Goal: Information Seeking & Learning: Learn about a topic

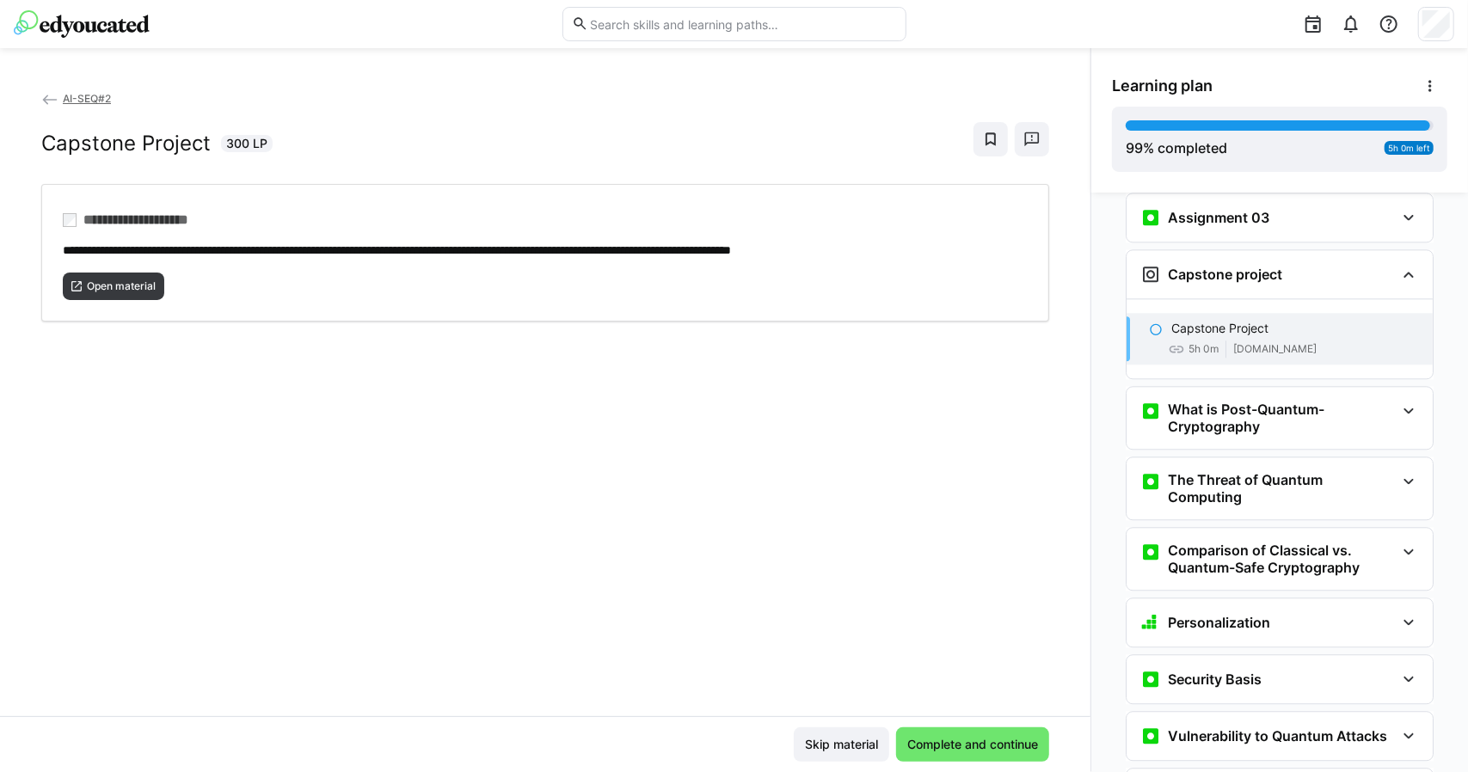
scroll to position [2821, 0]
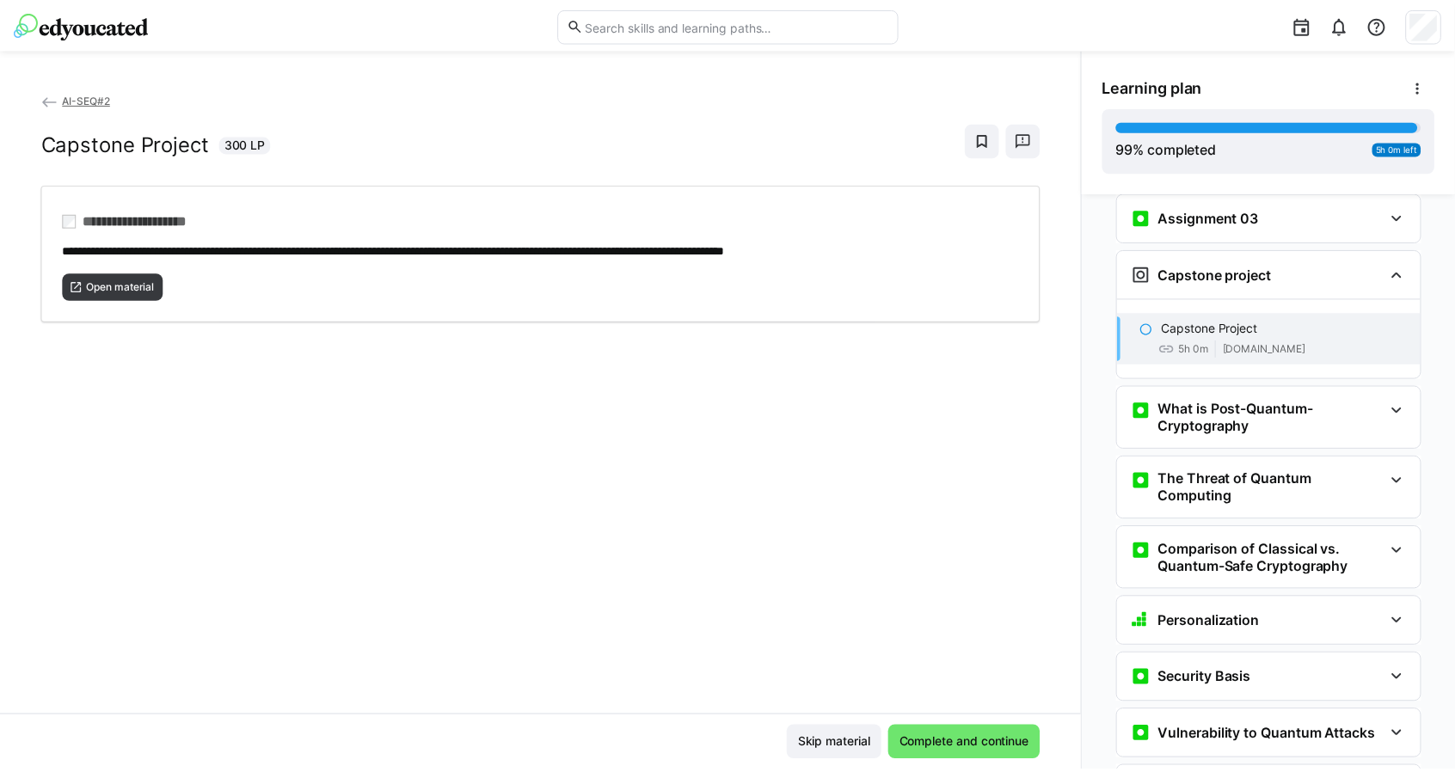
scroll to position [2821, 0]
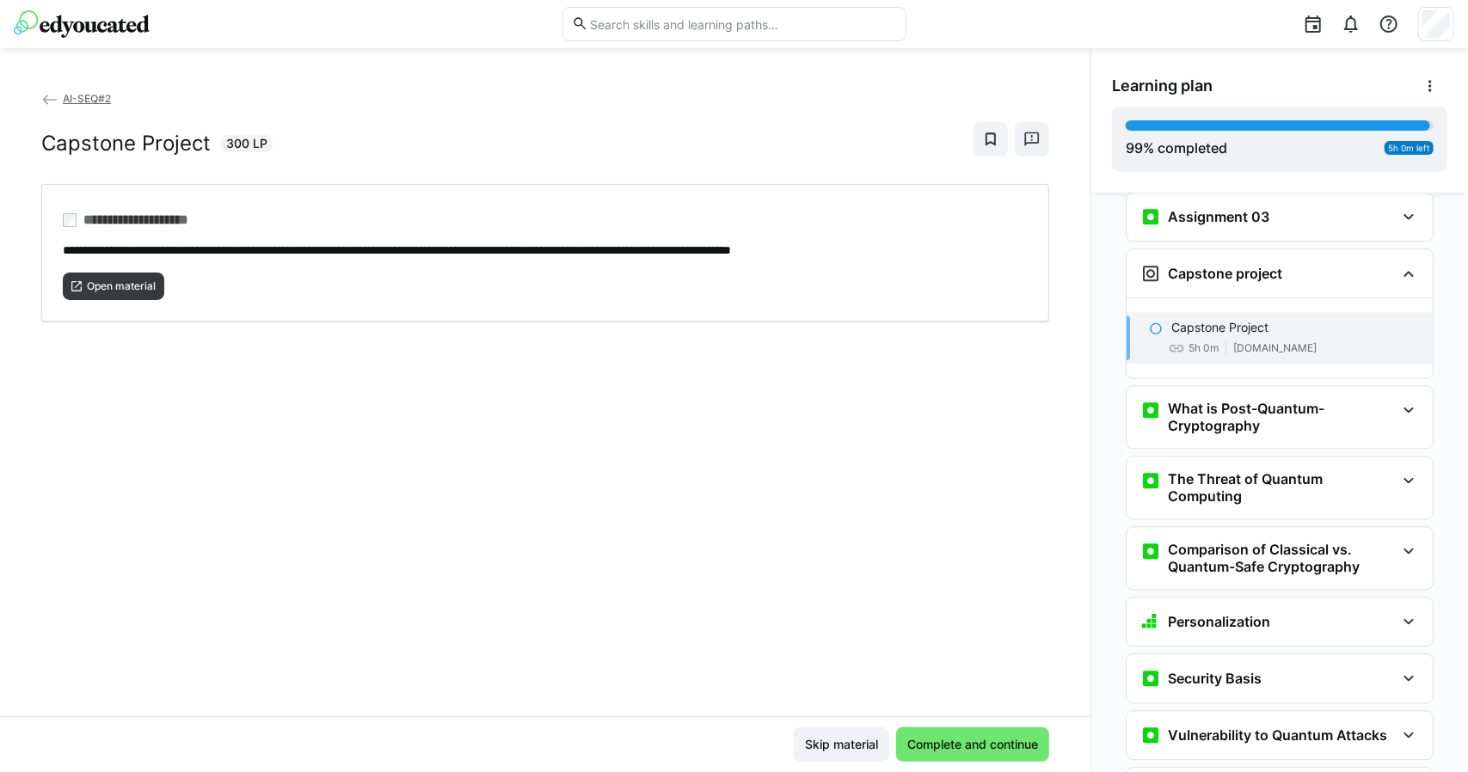
click at [105, 95] on span "AI-SEQ#2" at bounding box center [87, 98] width 48 height 13
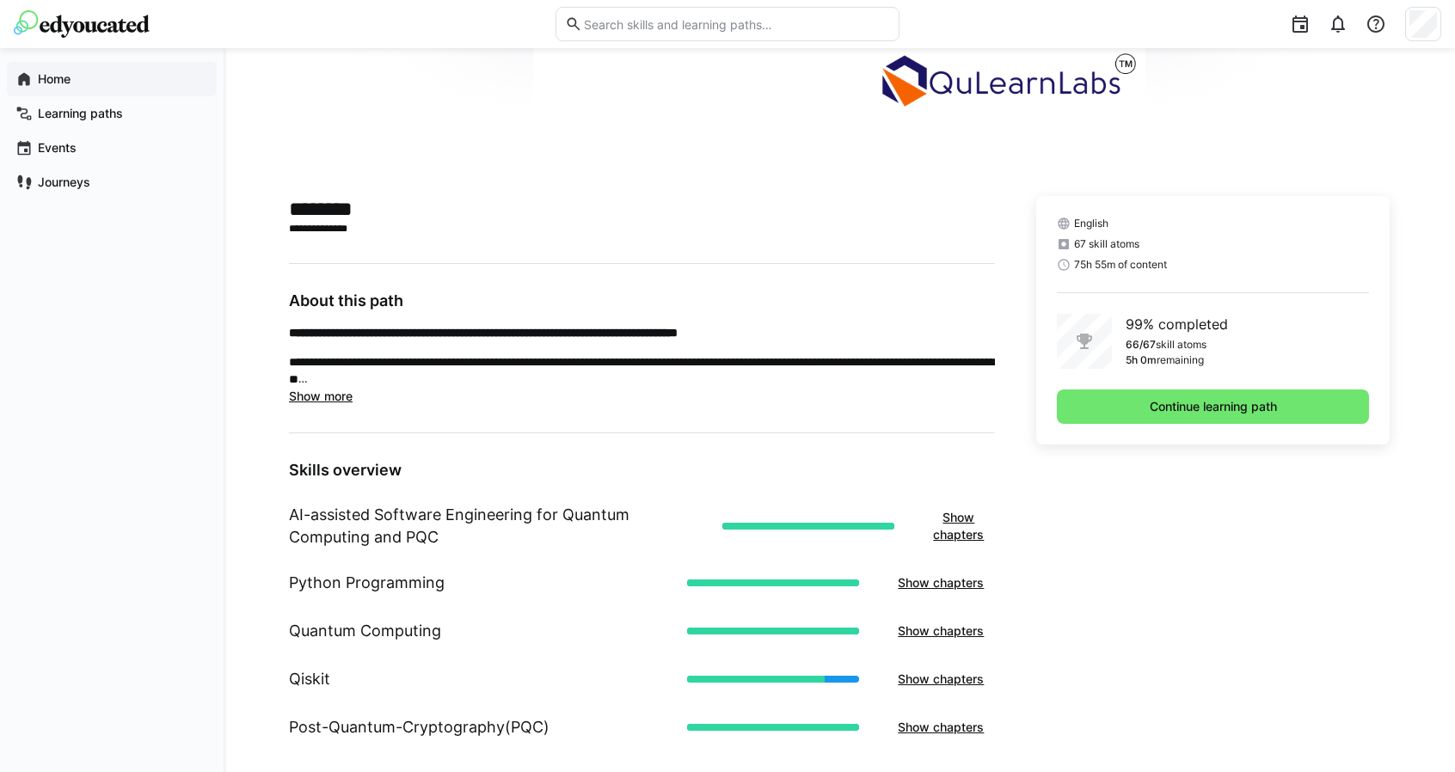
scroll to position [86, 0]
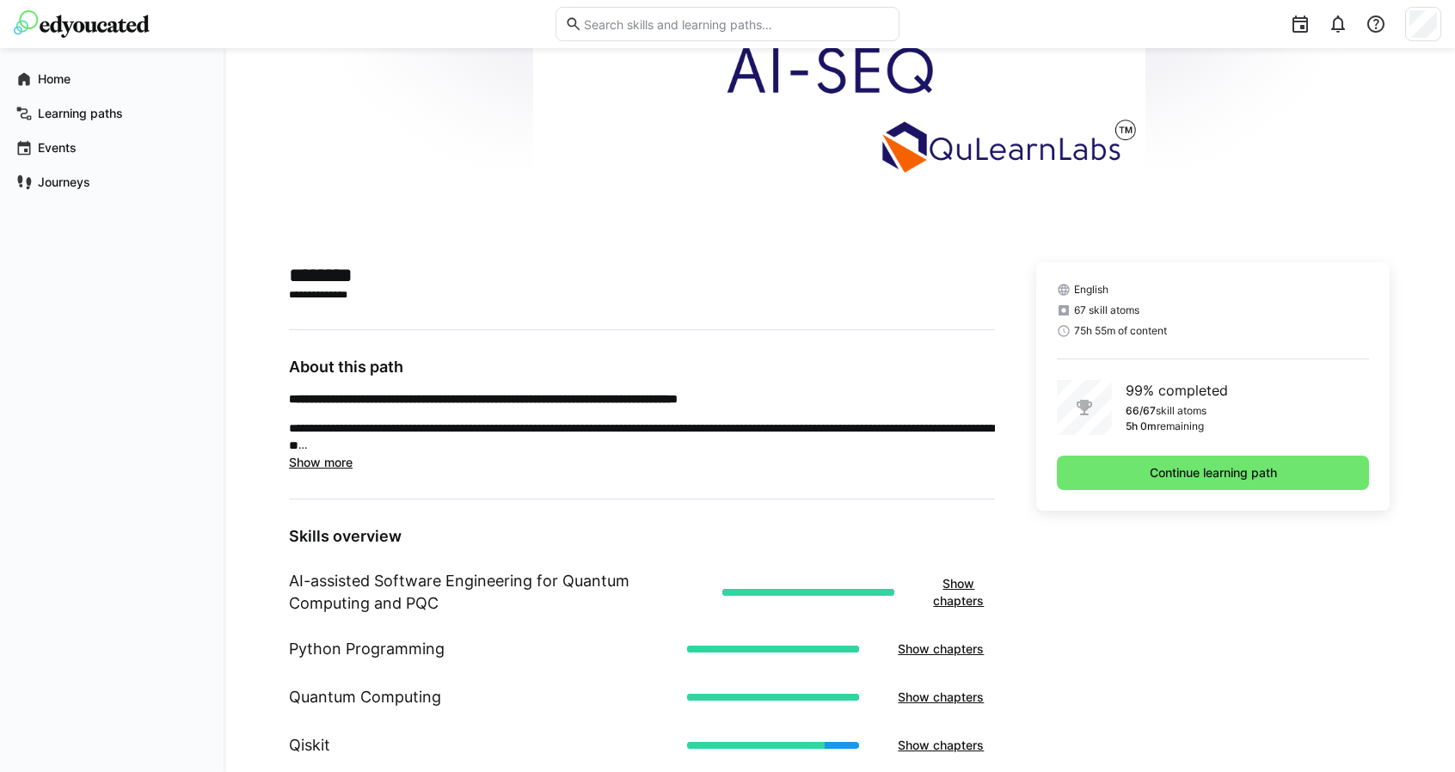
scroll to position [430, 0]
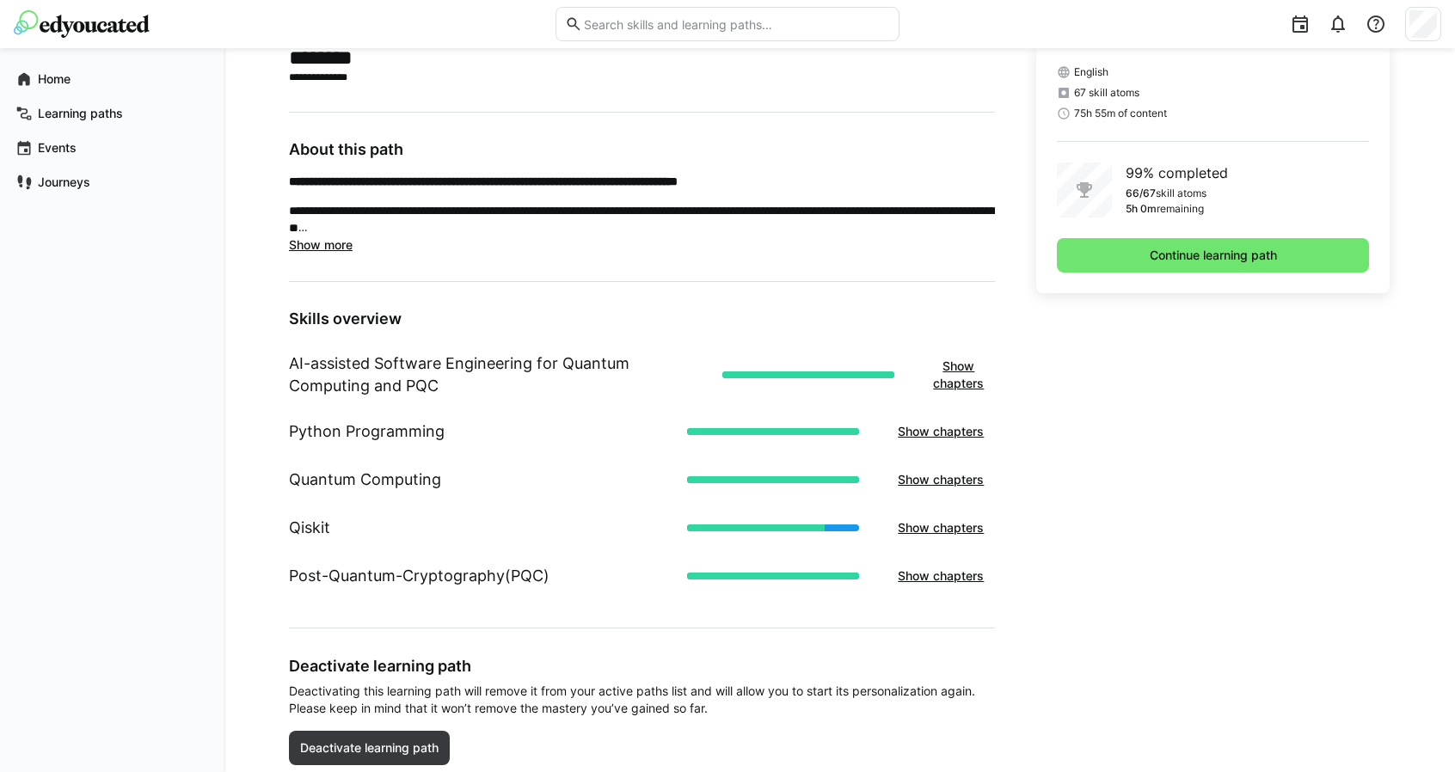
click at [1064, 92] on eds-icon at bounding box center [1064, 93] width 14 height 14
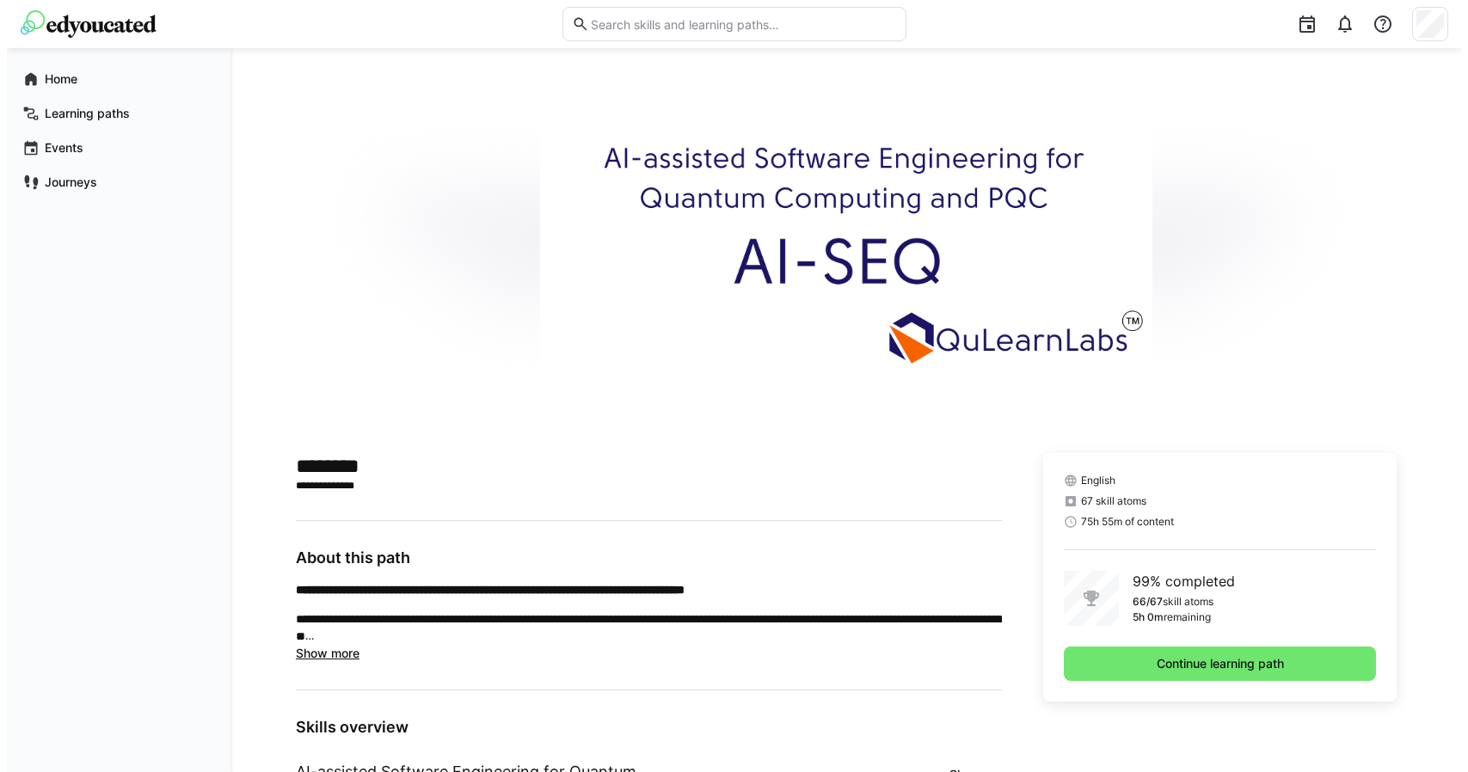
scroll to position [0, 0]
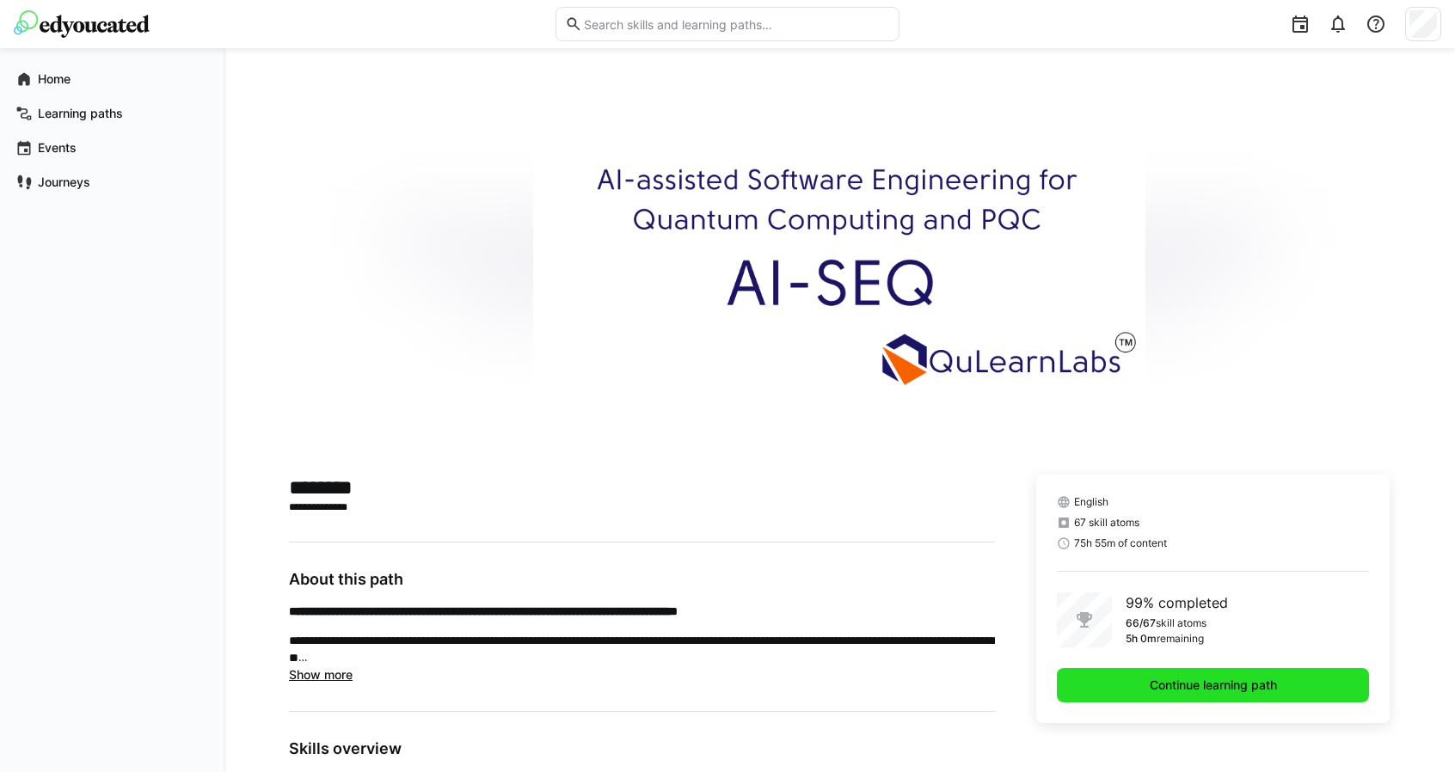
click at [1179, 689] on span "Continue learning path" at bounding box center [1213, 685] width 132 height 17
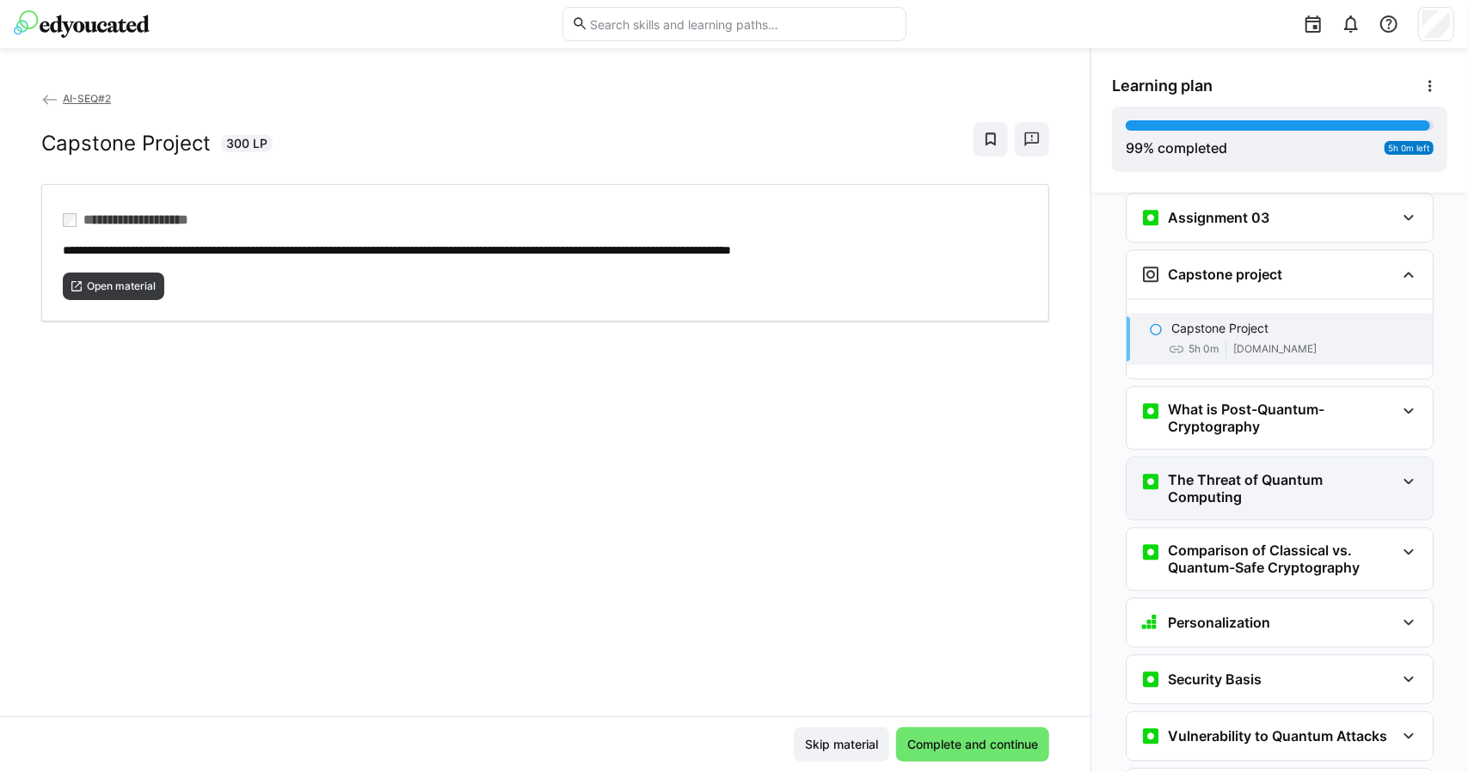
scroll to position [2821, 0]
click at [72, 279] on eds-icon at bounding box center [77, 286] width 14 height 14
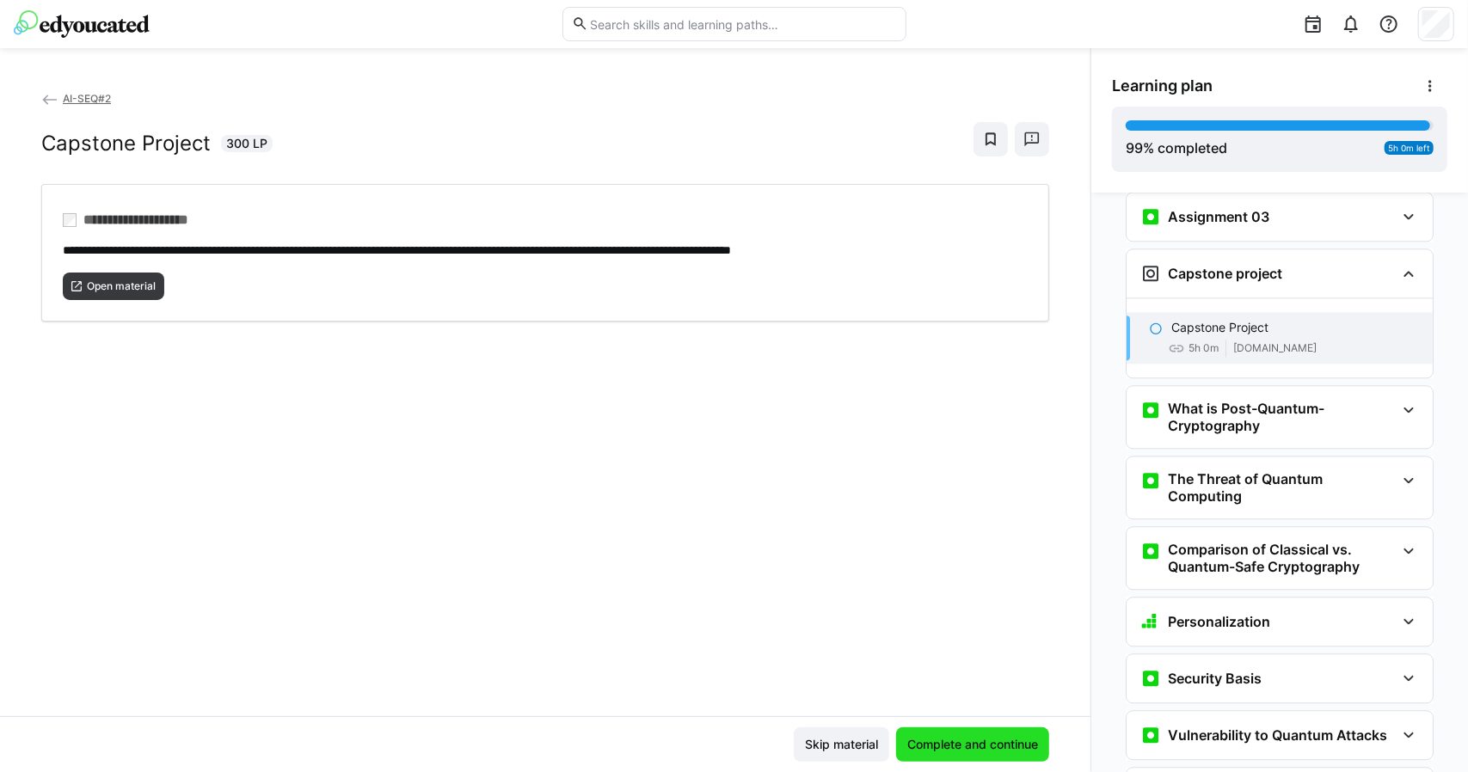
click at [939, 756] on span "Complete and continue" at bounding box center [972, 744] width 153 height 34
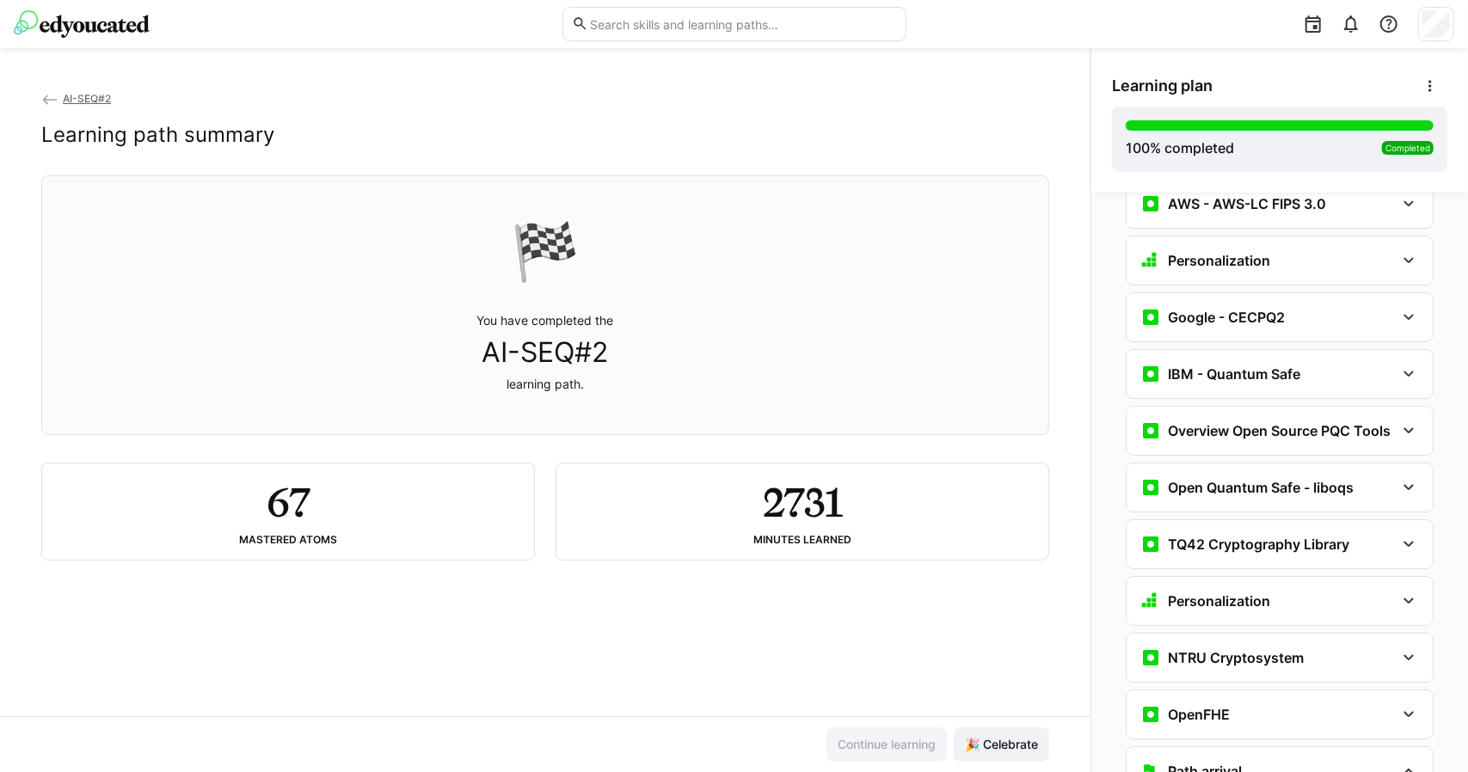
scroll to position [4236, 0]
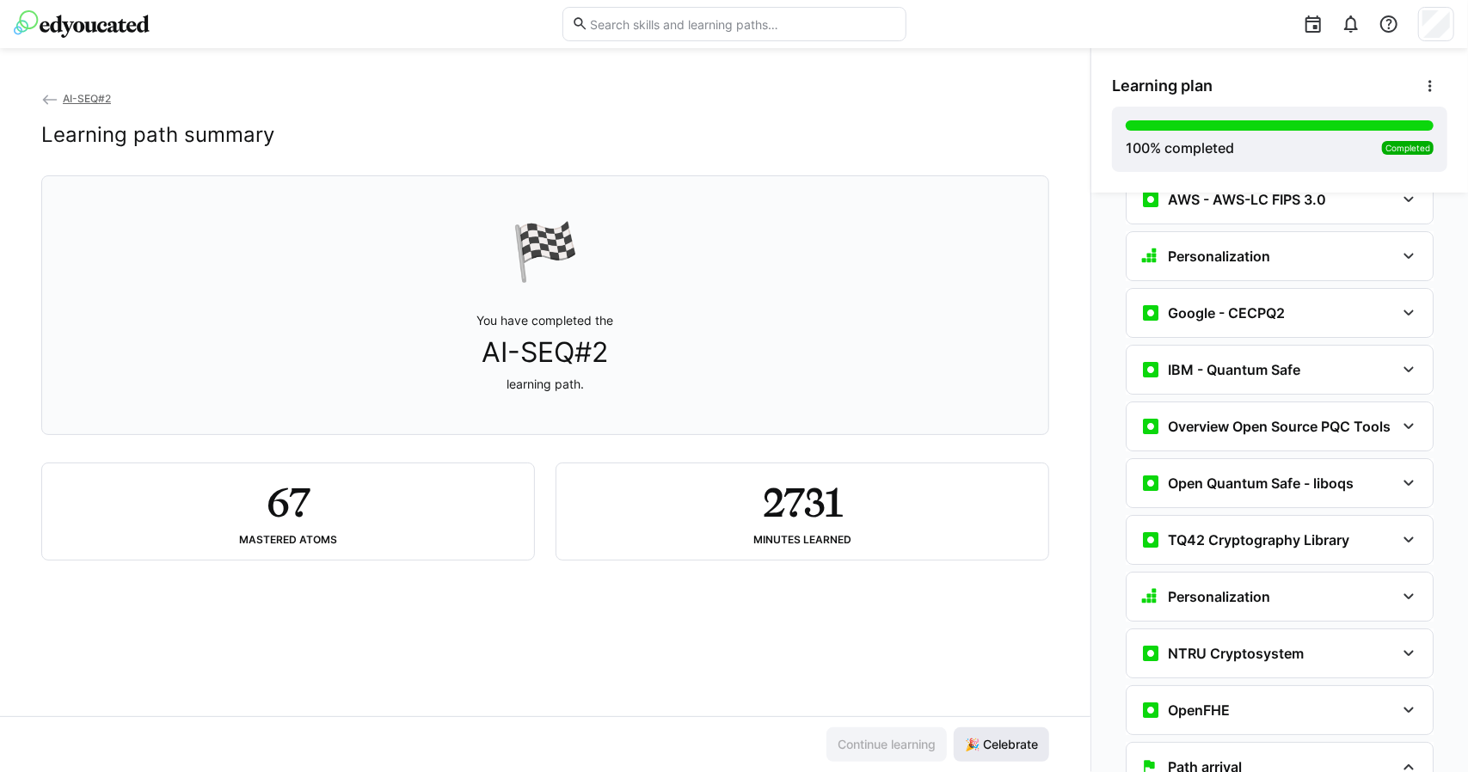
click at [975, 752] on span "🎉 Celebrate" at bounding box center [1001, 744] width 78 height 17
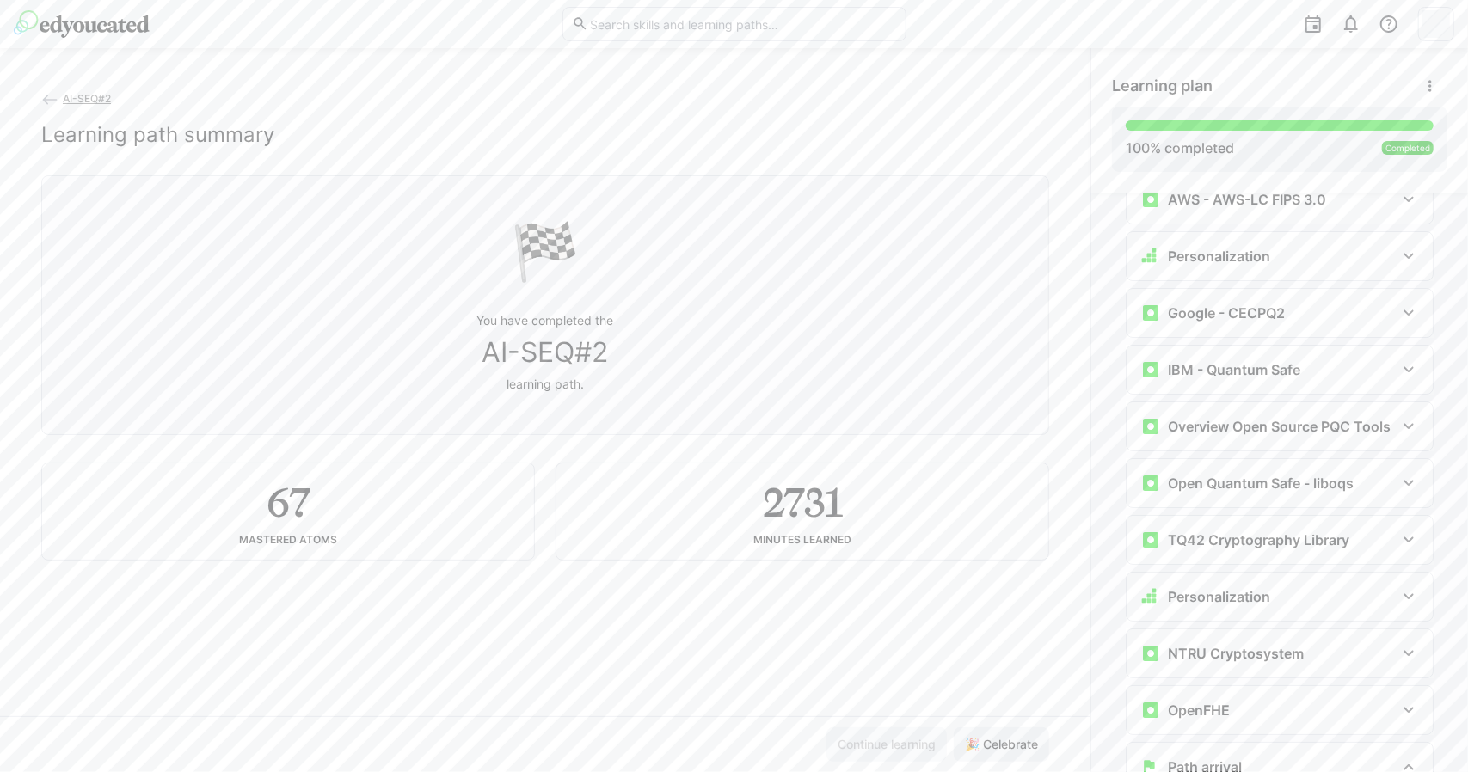
click at [1174, 101] on div "Learning plan" at bounding box center [1279, 86] width 335 height 34
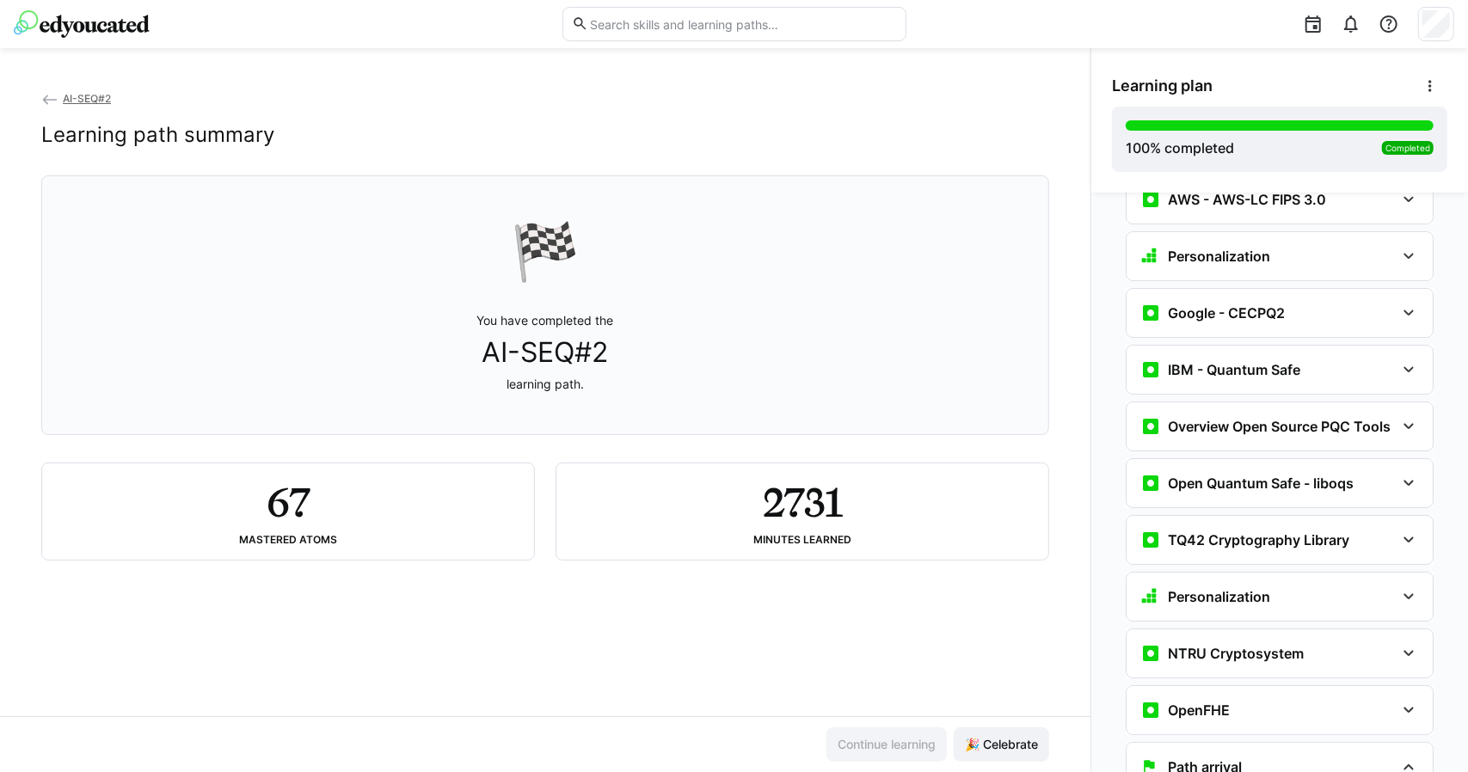
click at [72, 18] on img at bounding box center [82, 24] width 136 height 28
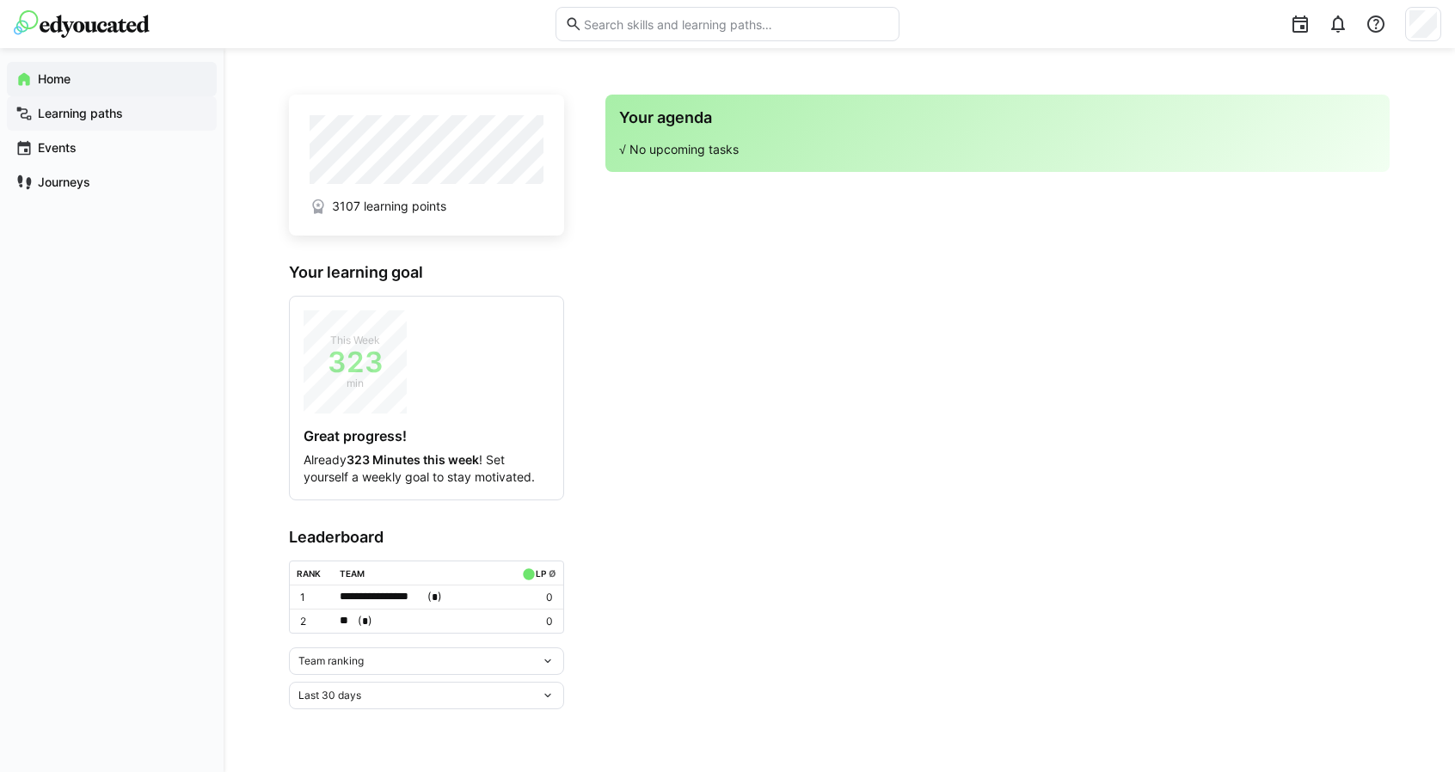
click at [126, 105] on span "Learning paths" at bounding box center [121, 113] width 173 height 17
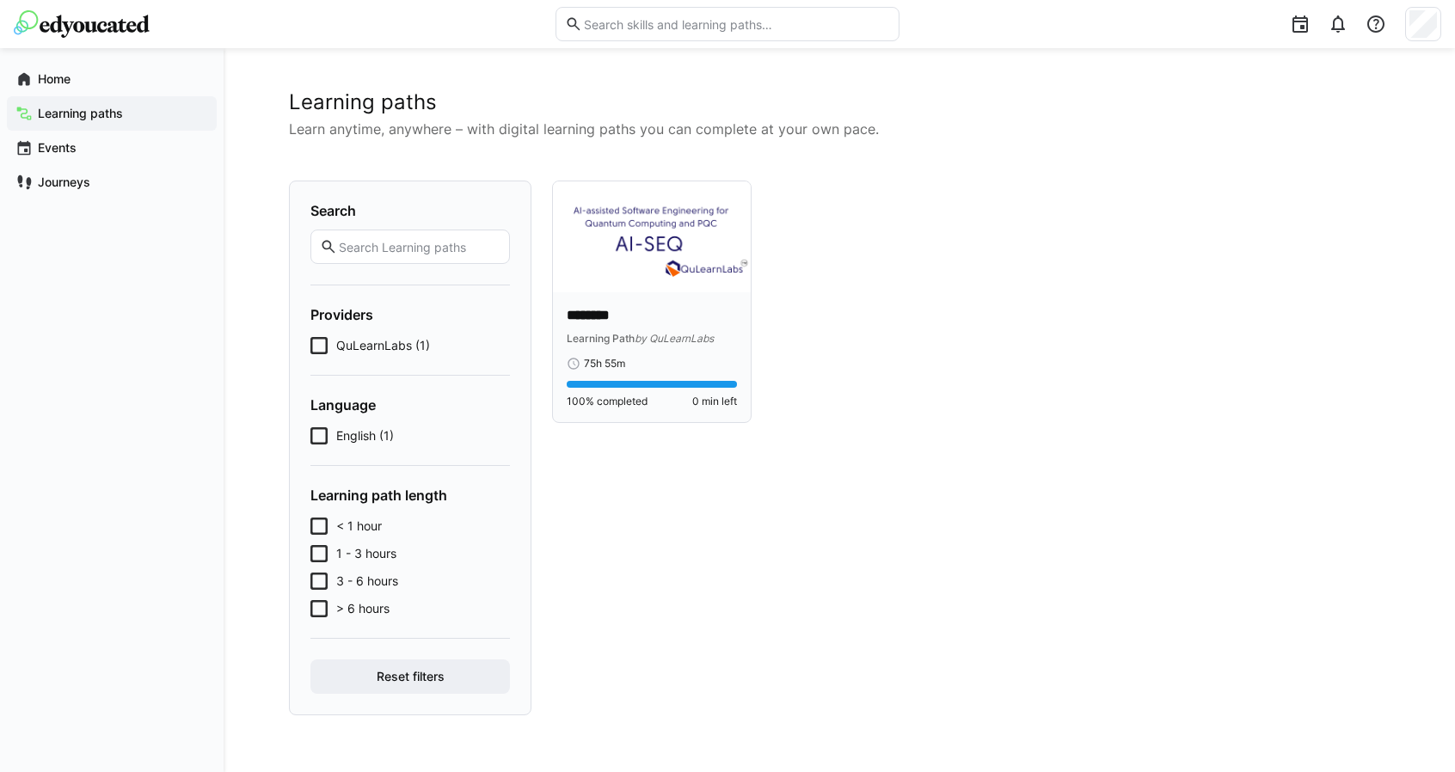
click at [640, 232] on img at bounding box center [652, 236] width 198 height 111
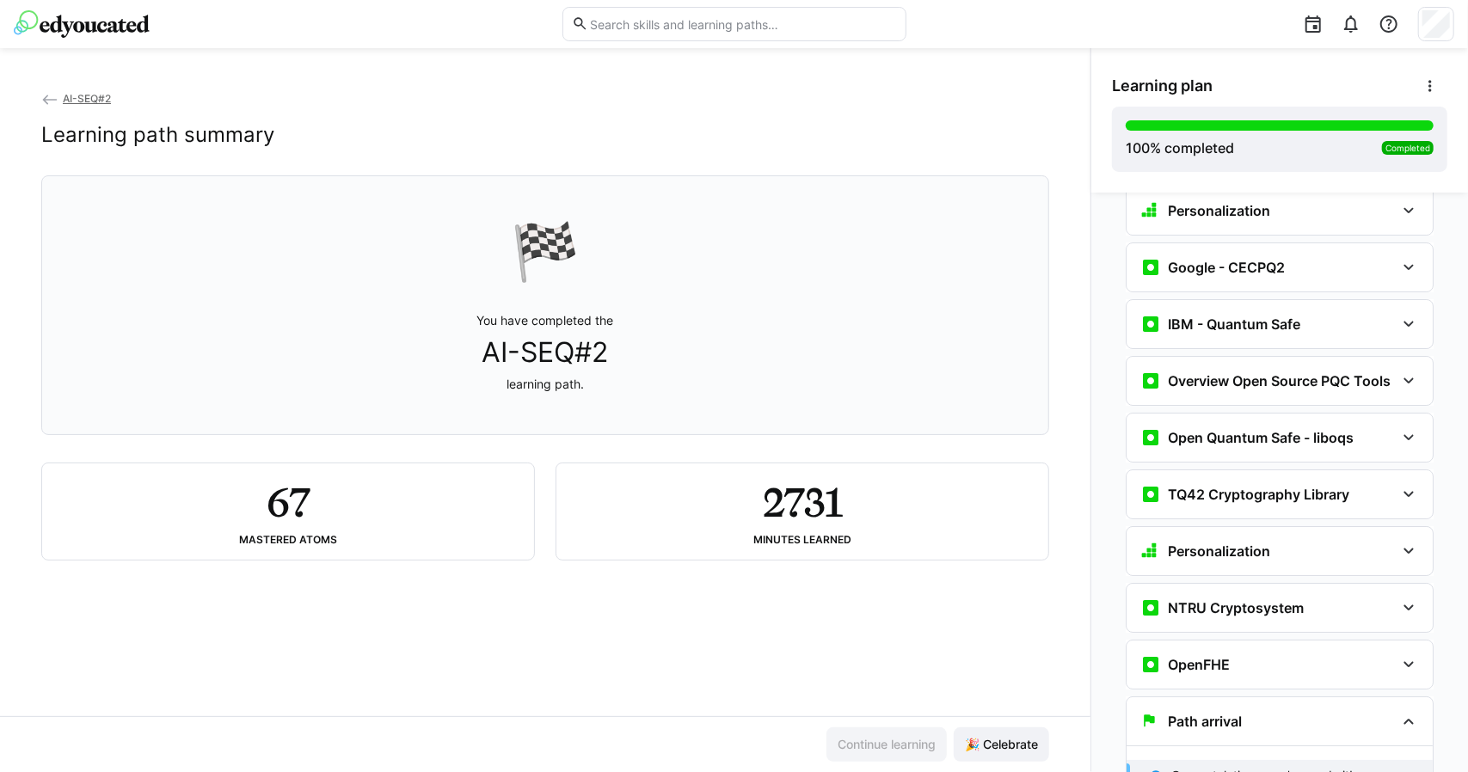
scroll to position [4214, 0]
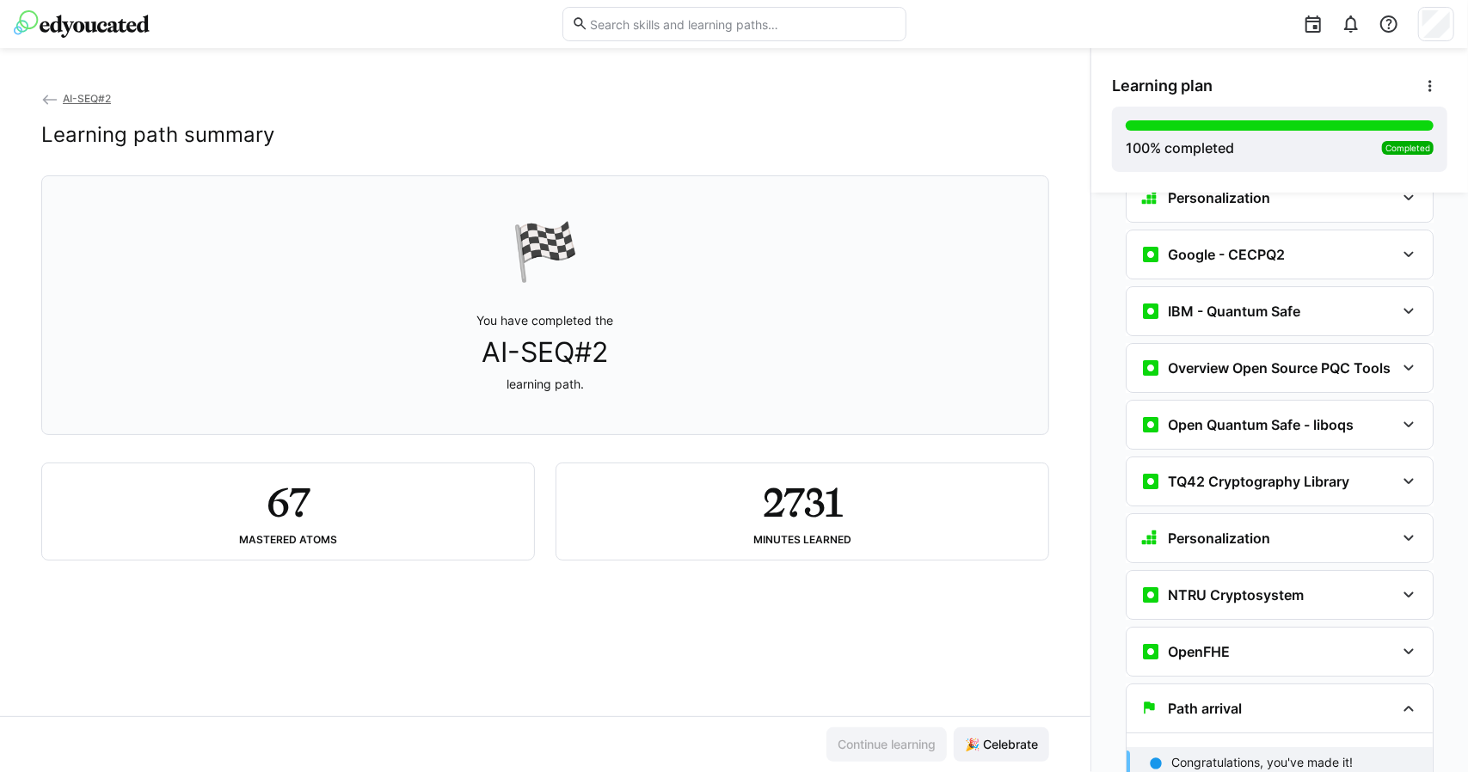
click at [1343, 754] on p "Congratulations, you've made it!" at bounding box center [1261, 762] width 181 height 17
click at [1304, 698] on div "Path arrival" at bounding box center [1267, 708] width 255 height 21
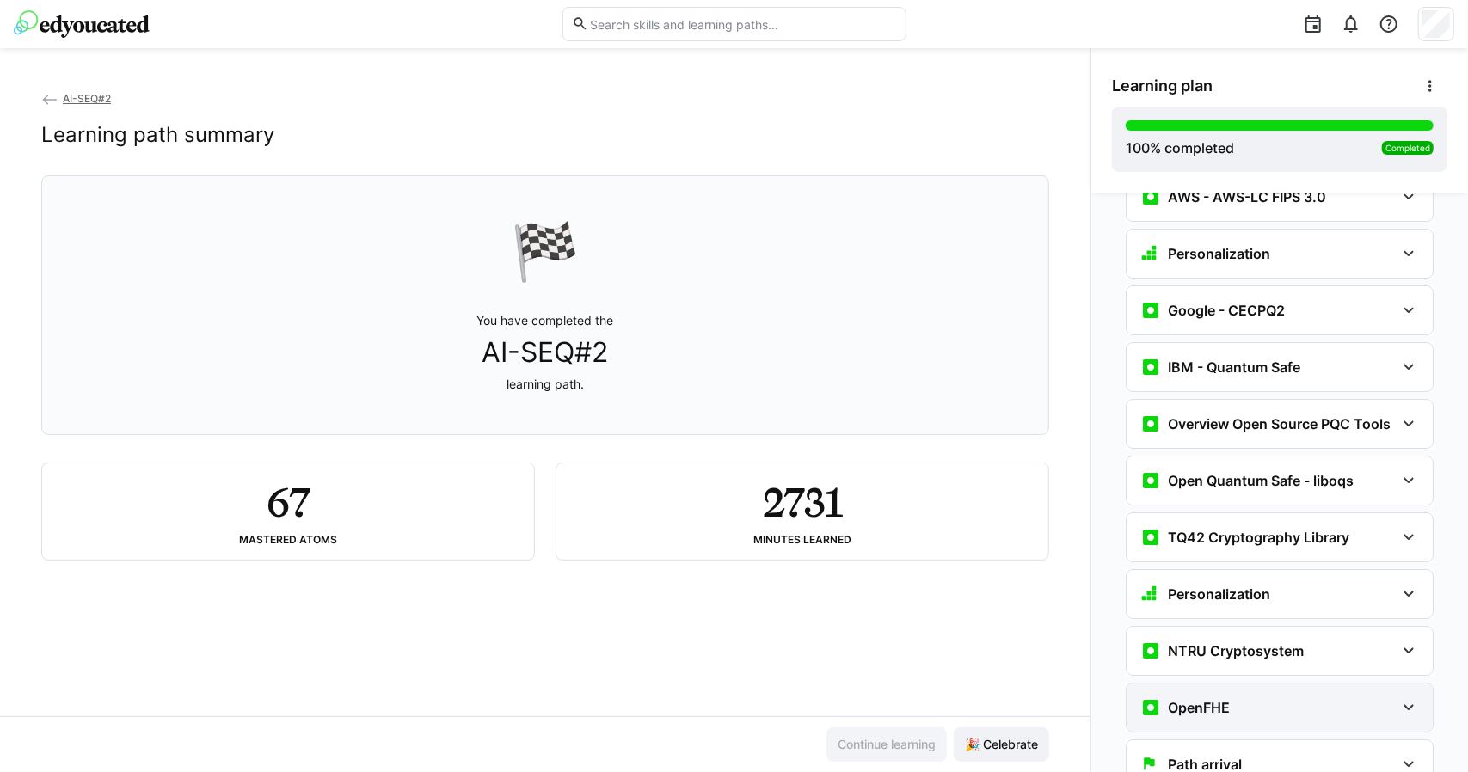
scroll to position [4155, 0]
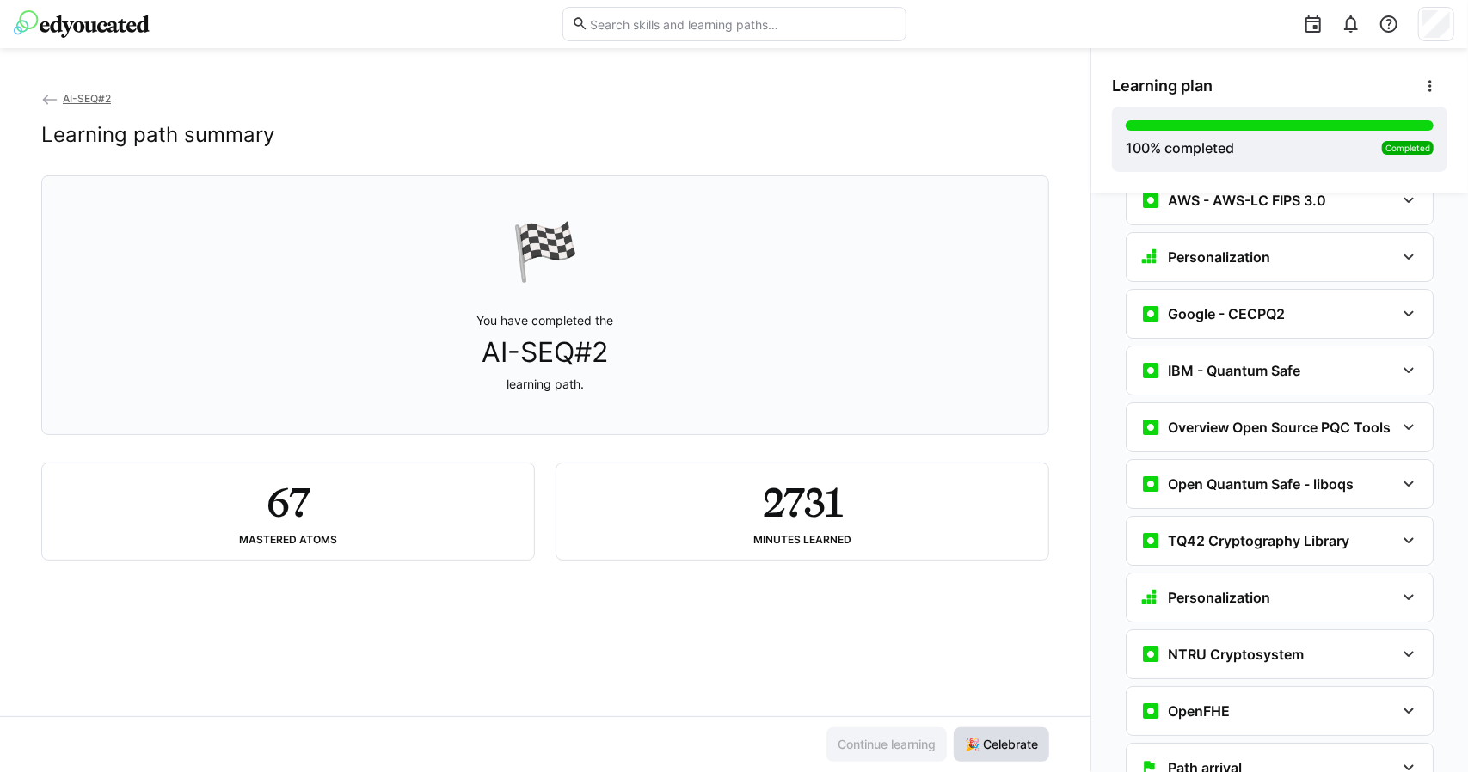
click at [962, 741] on span "🎉 Celebrate" at bounding box center [1001, 744] width 78 height 17
